Goal: Check status: Check status

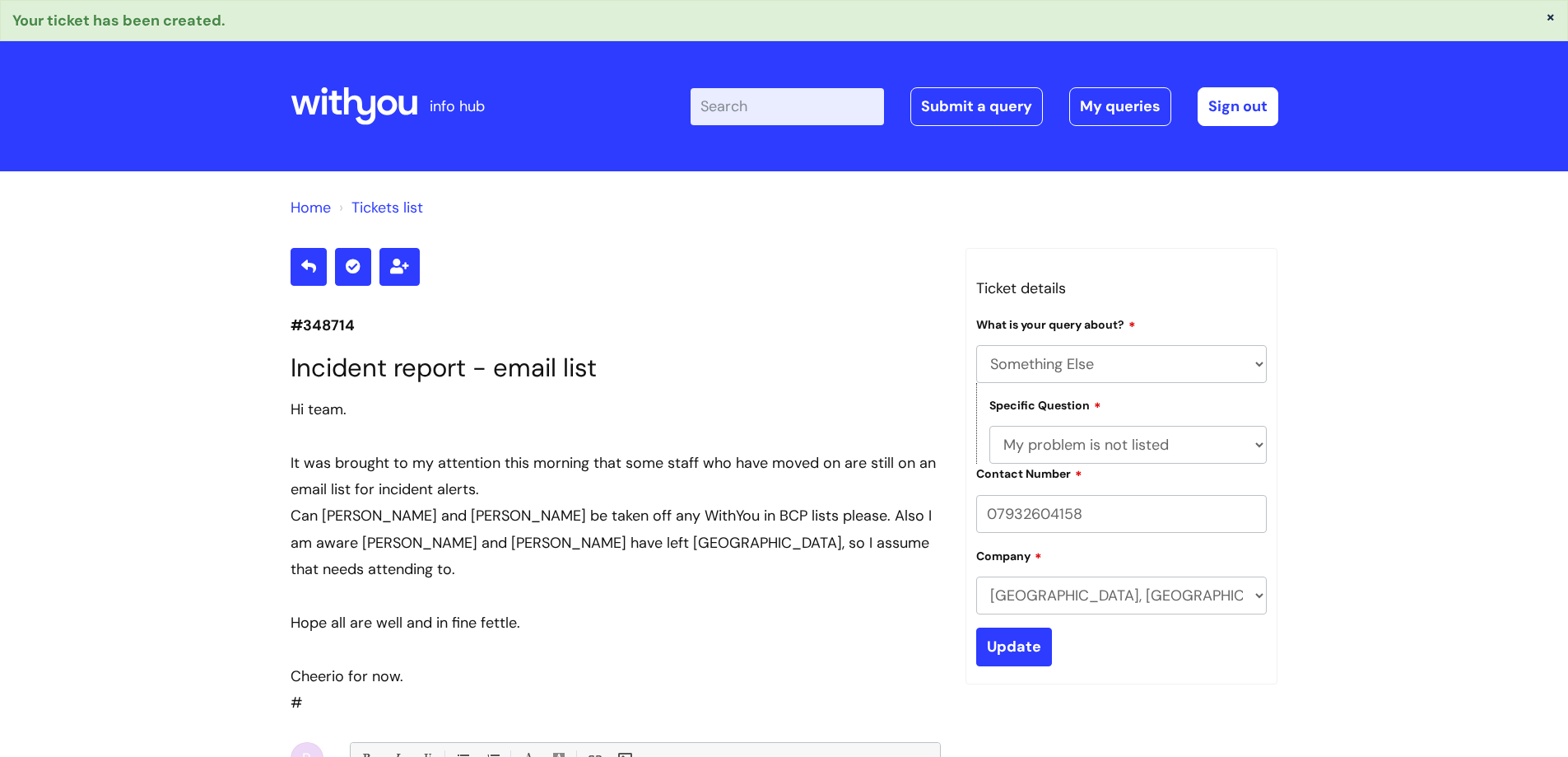
select select "Something Else"
select select "My problem is not listed"
click at [1101, 98] on link "My queries" at bounding box center [1120, 106] width 102 height 38
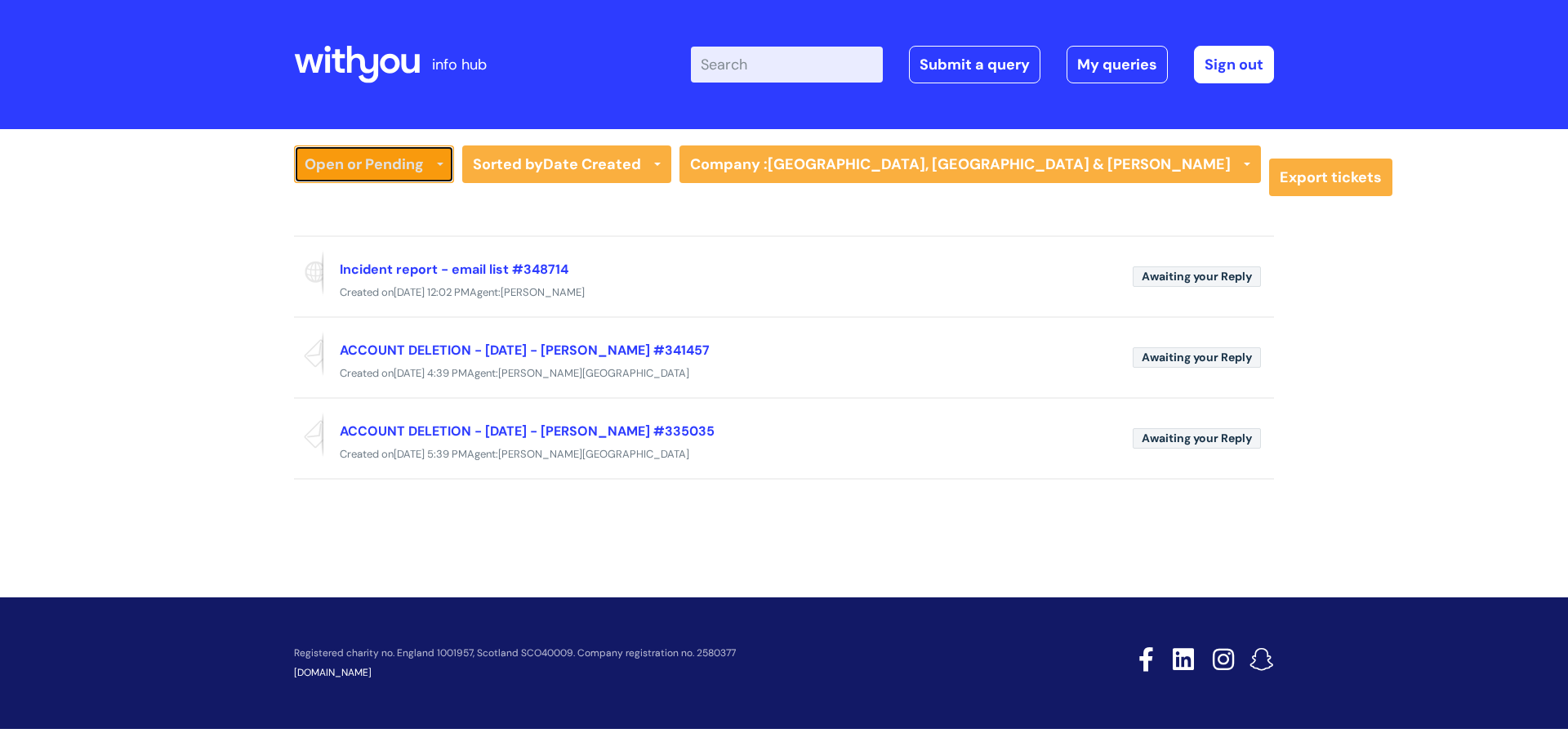
click at [396, 170] on link "Open or Pending" at bounding box center [374, 163] width 160 height 38
click at [367, 202] on link "All Tickets" at bounding box center [374, 199] width 160 height 23
